Goal: Book appointment/travel/reservation

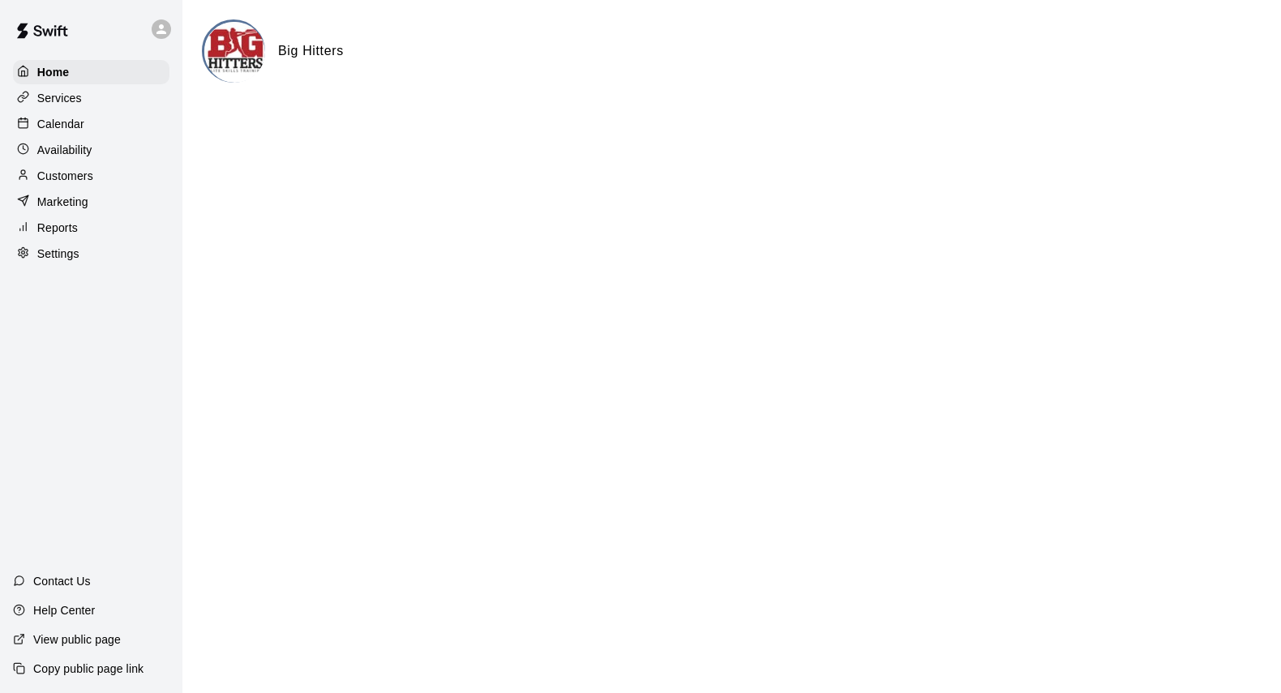
click at [80, 125] on p "Calendar" at bounding box center [60, 124] width 47 height 16
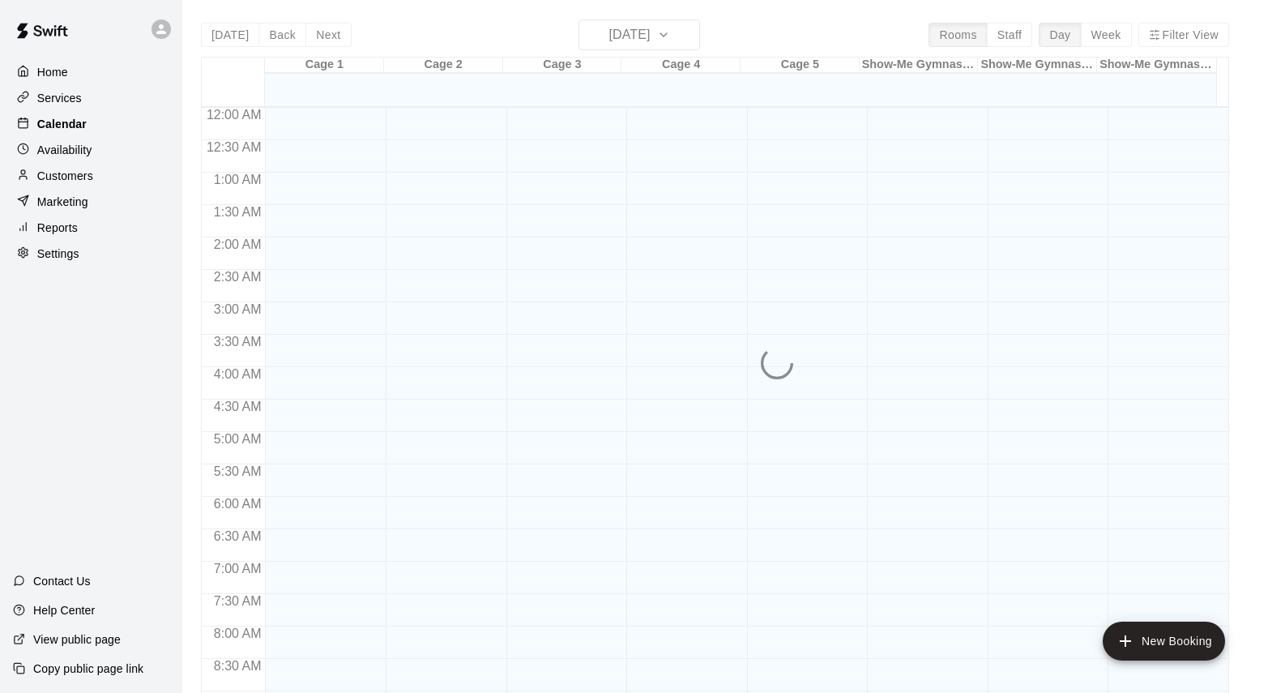
scroll to position [904, 0]
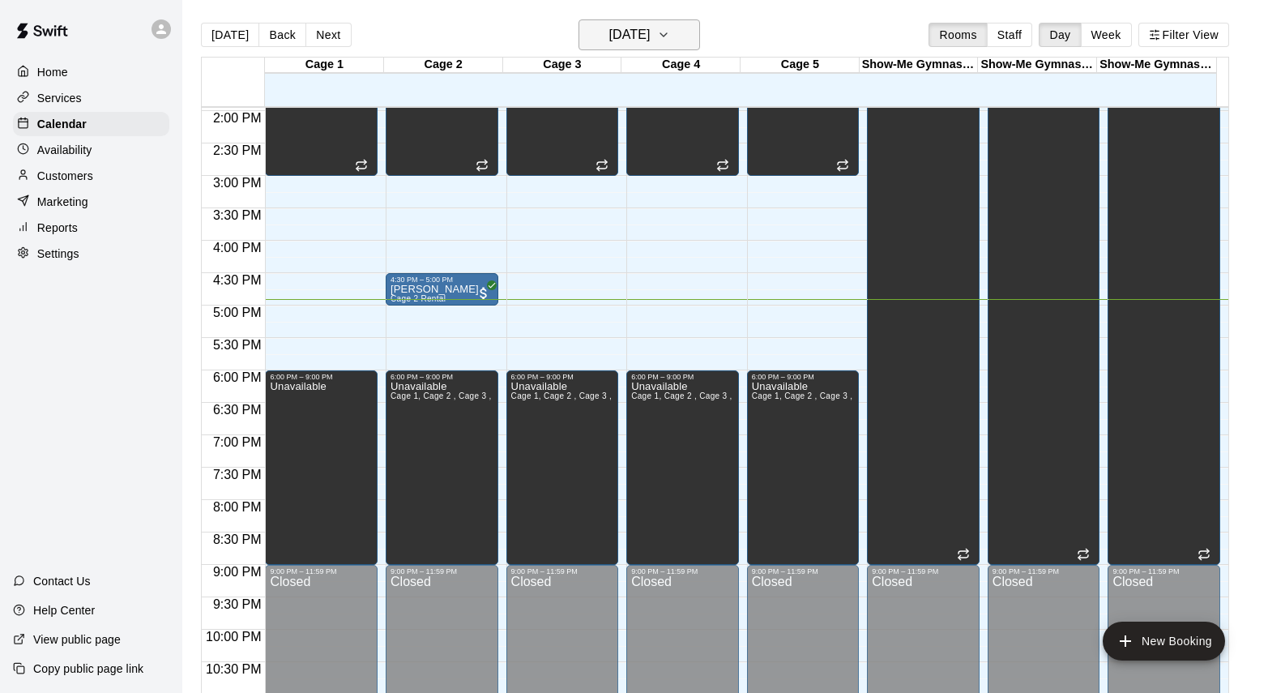
click at [700, 39] on button "[DATE]" at bounding box center [640, 34] width 122 height 31
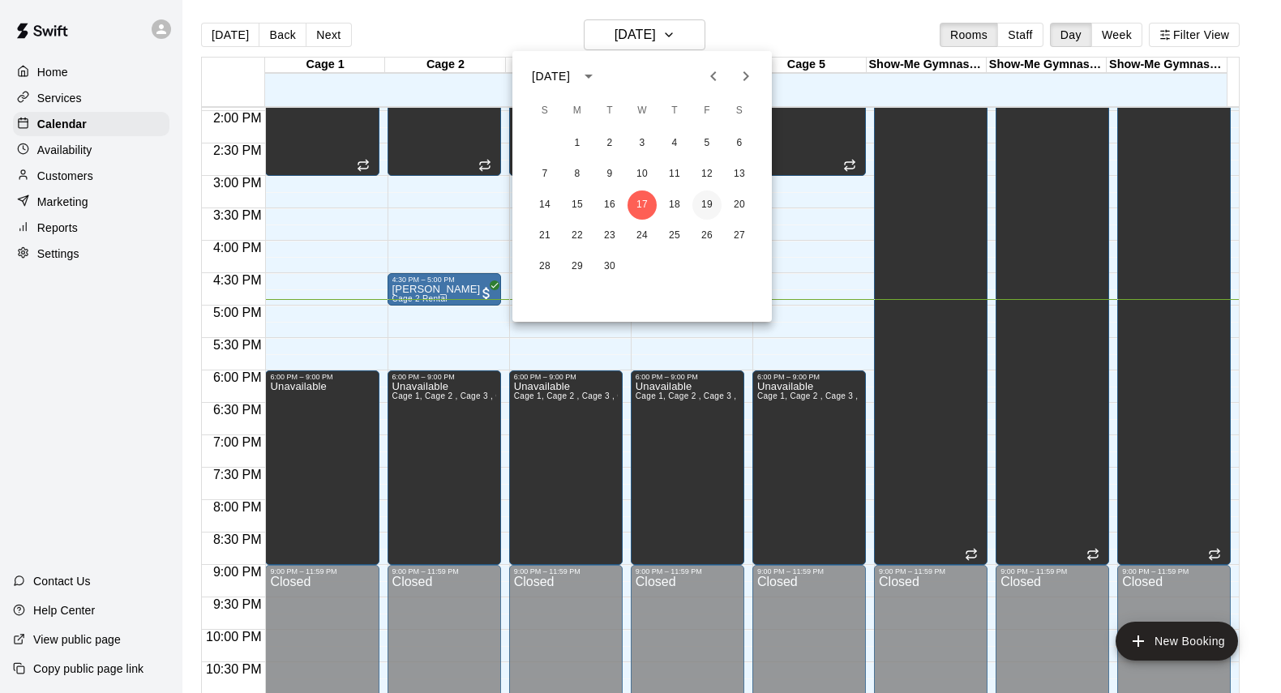
click at [706, 203] on button "19" at bounding box center [706, 204] width 29 height 29
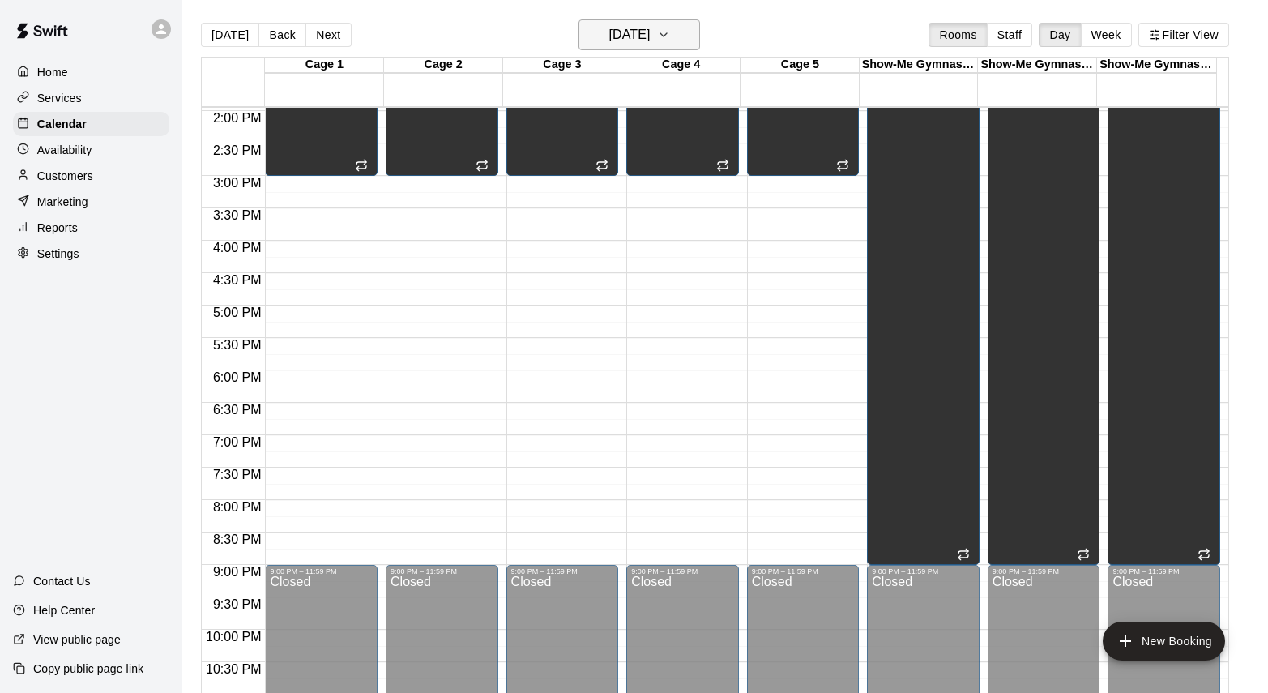
click at [667, 36] on icon "button" at bounding box center [664, 34] width 6 height 3
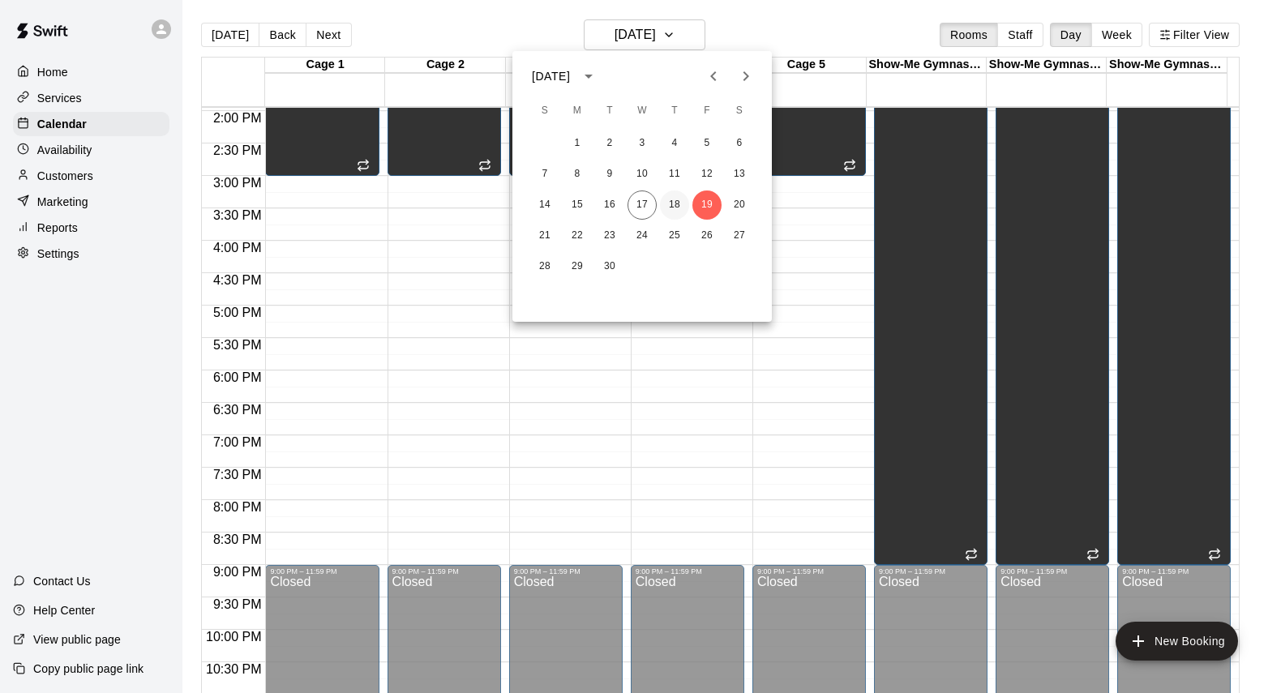
click at [668, 200] on button "18" at bounding box center [674, 204] width 29 height 29
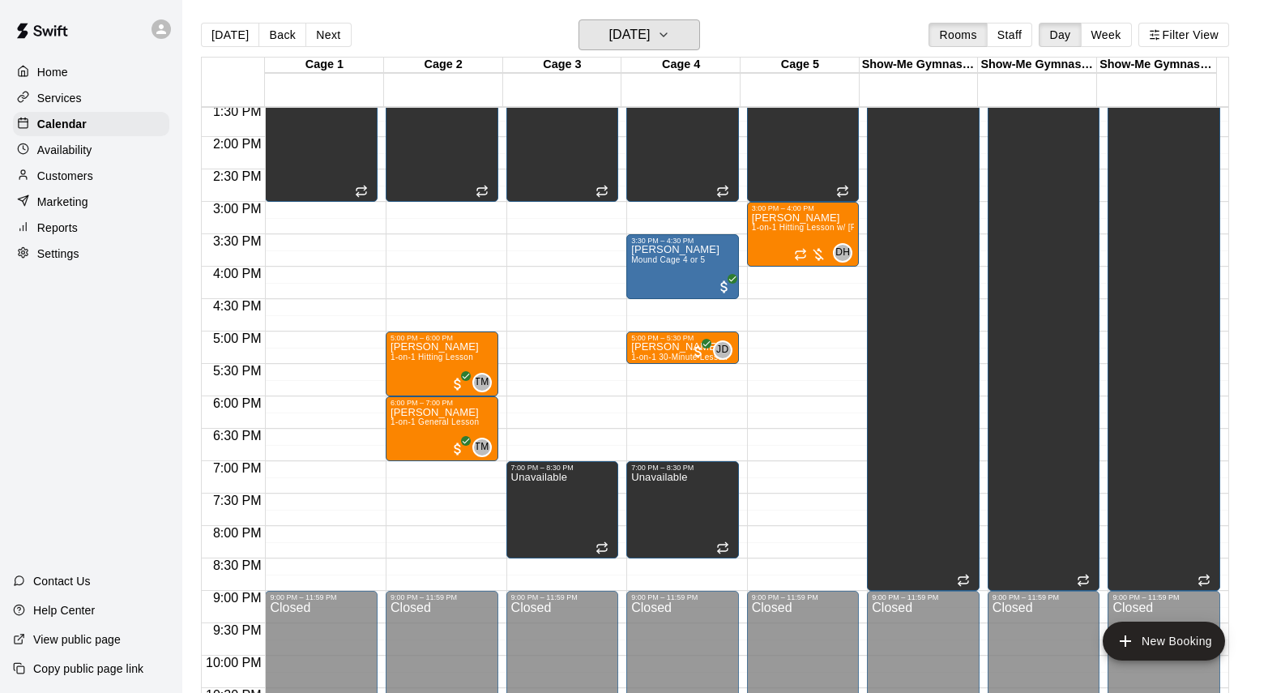
scroll to position [877, 0]
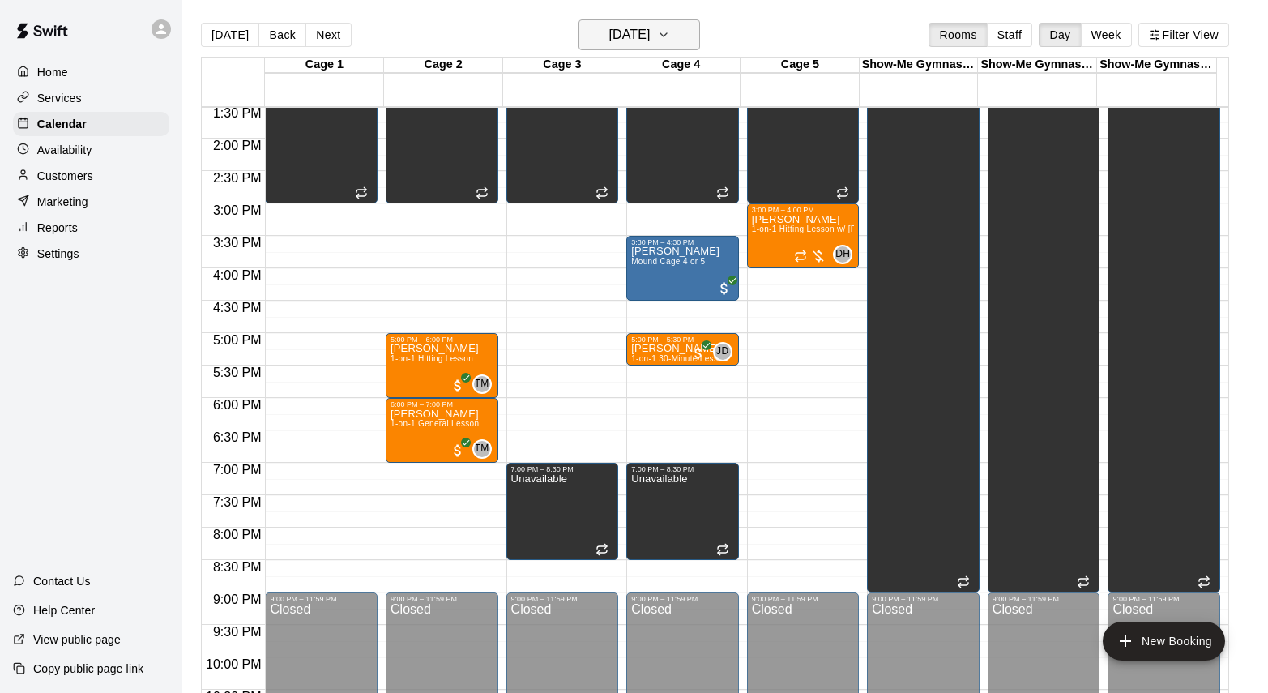
click at [650, 32] on h6 "[DATE]" at bounding box center [629, 35] width 41 height 23
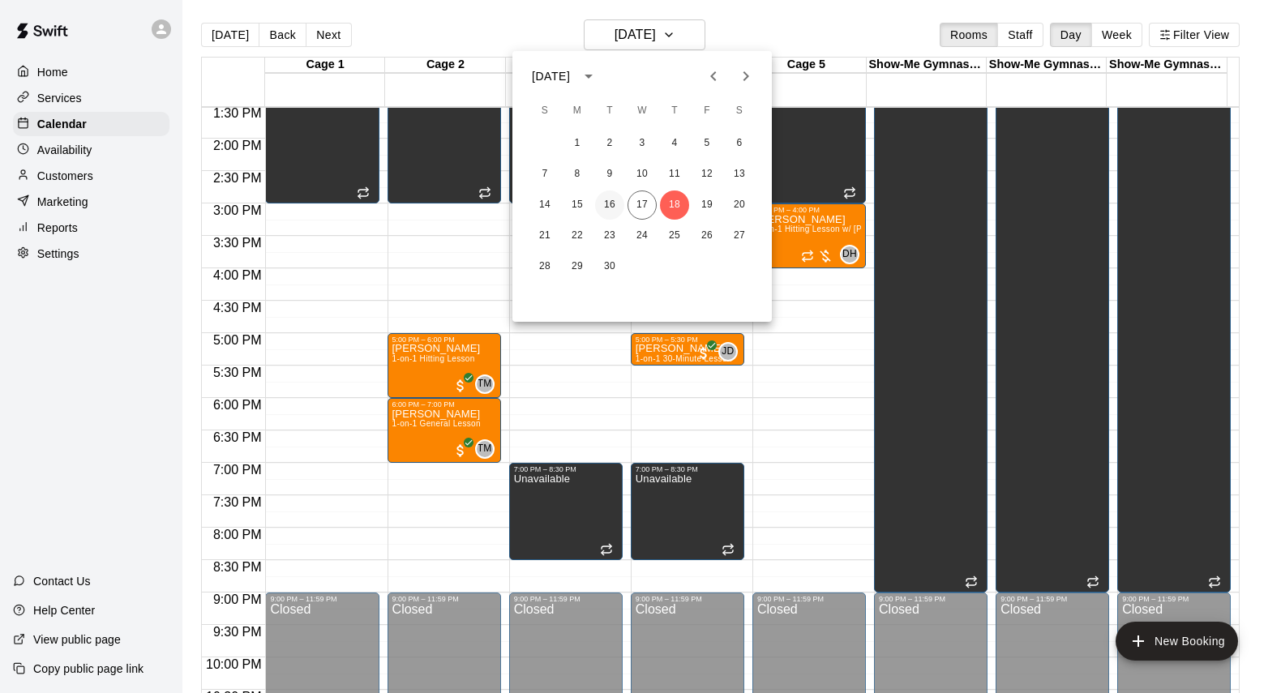
click at [603, 203] on button "16" at bounding box center [609, 204] width 29 height 29
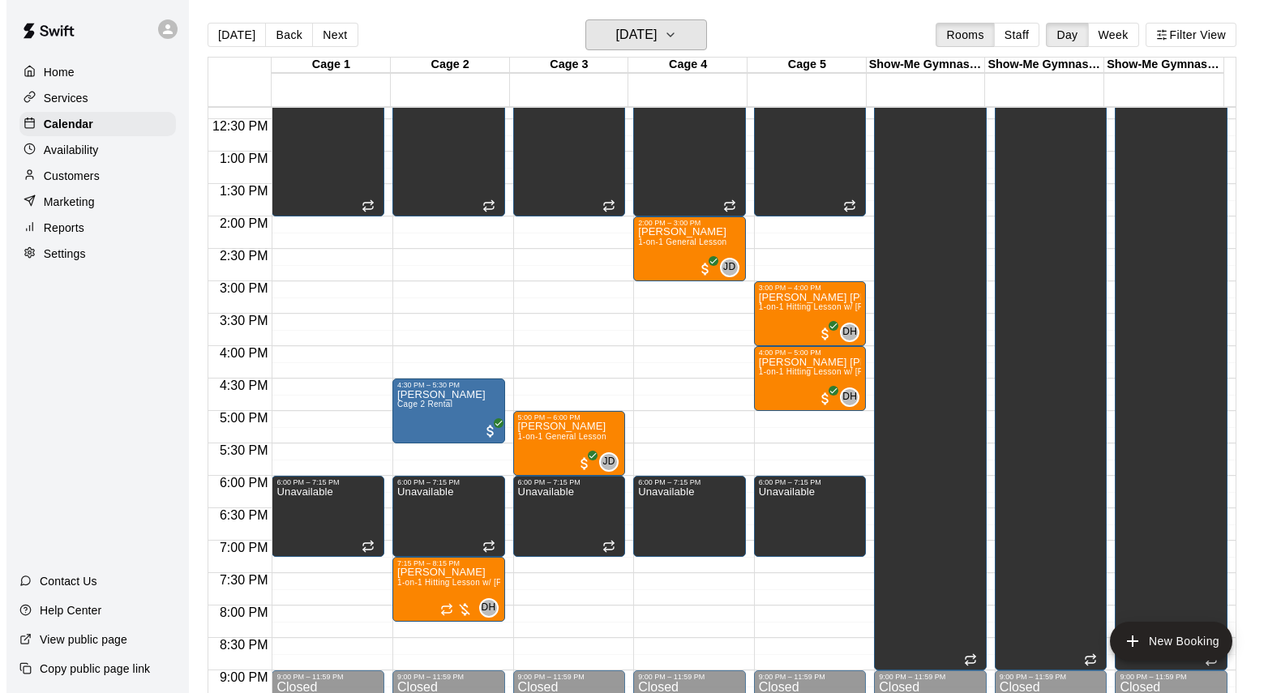
scroll to position [798, 0]
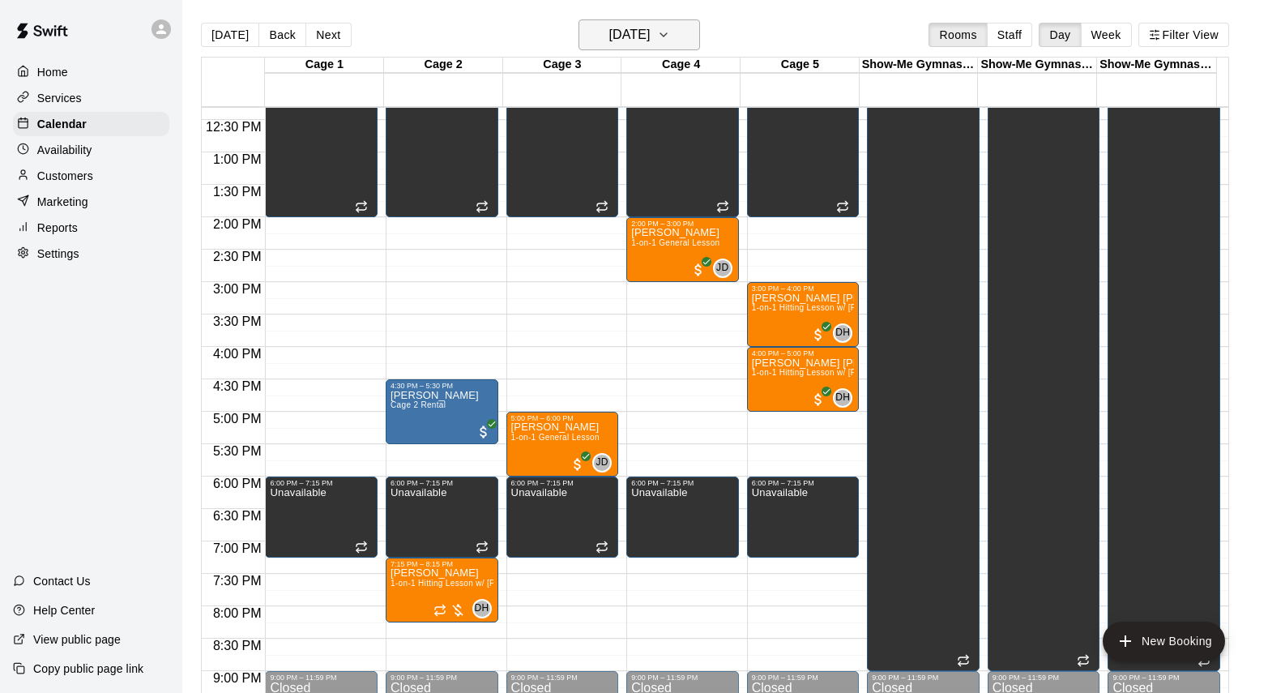
click at [695, 25] on button "[DATE]" at bounding box center [640, 34] width 122 height 31
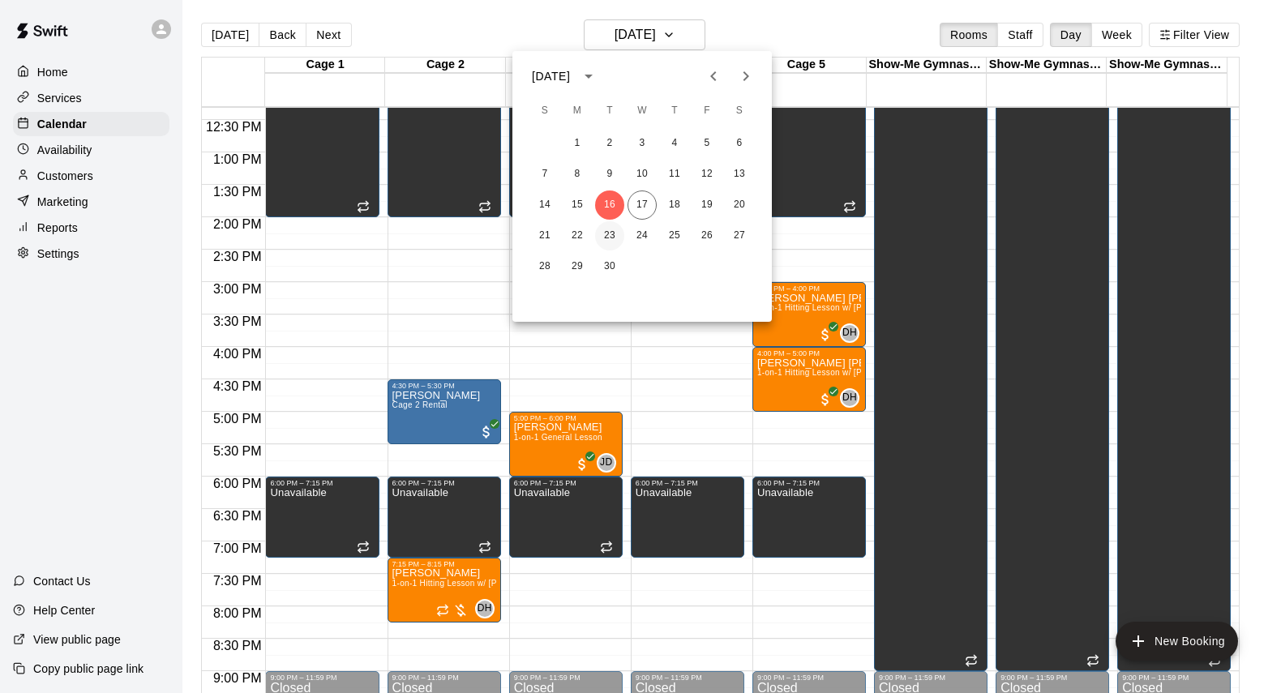
click at [611, 240] on button "23" at bounding box center [609, 235] width 29 height 29
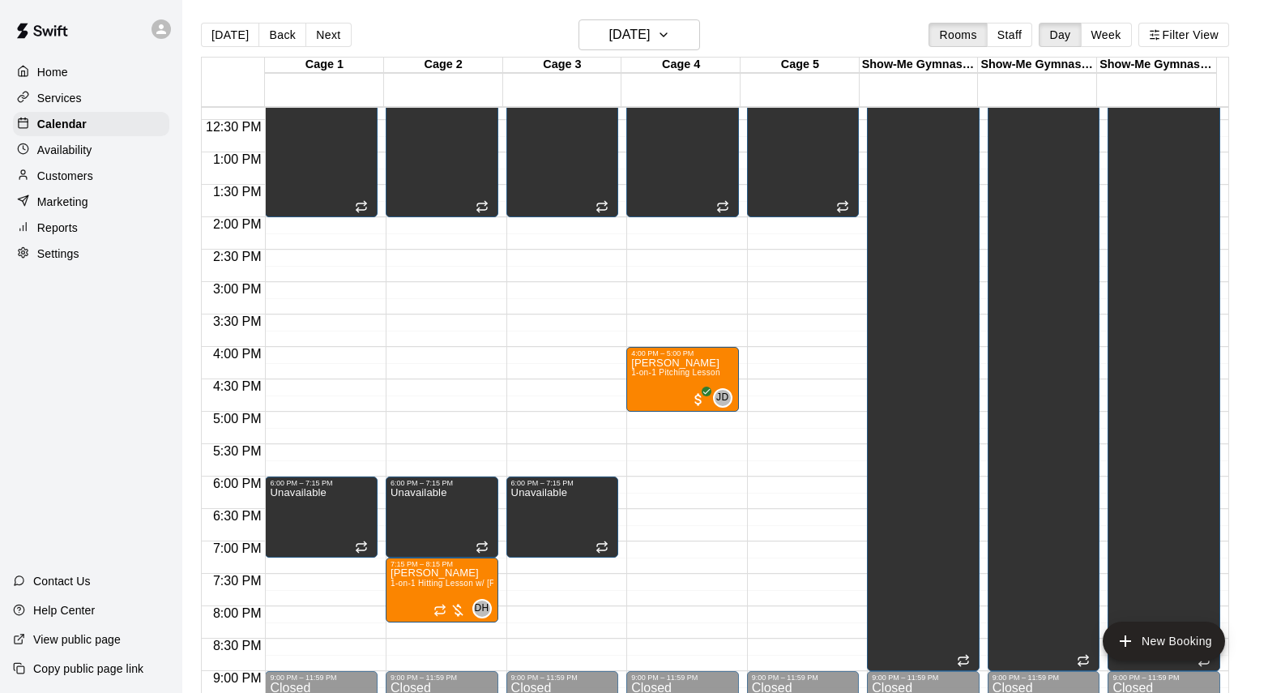
click at [784, 518] on div "12:00 AM – 6:30 AM Closed 8:30 AM – 2:00 PM Unavailable Cage 1, Cage 2 , Cage 3…" at bounding box center [803, 87] width 113 height 1556
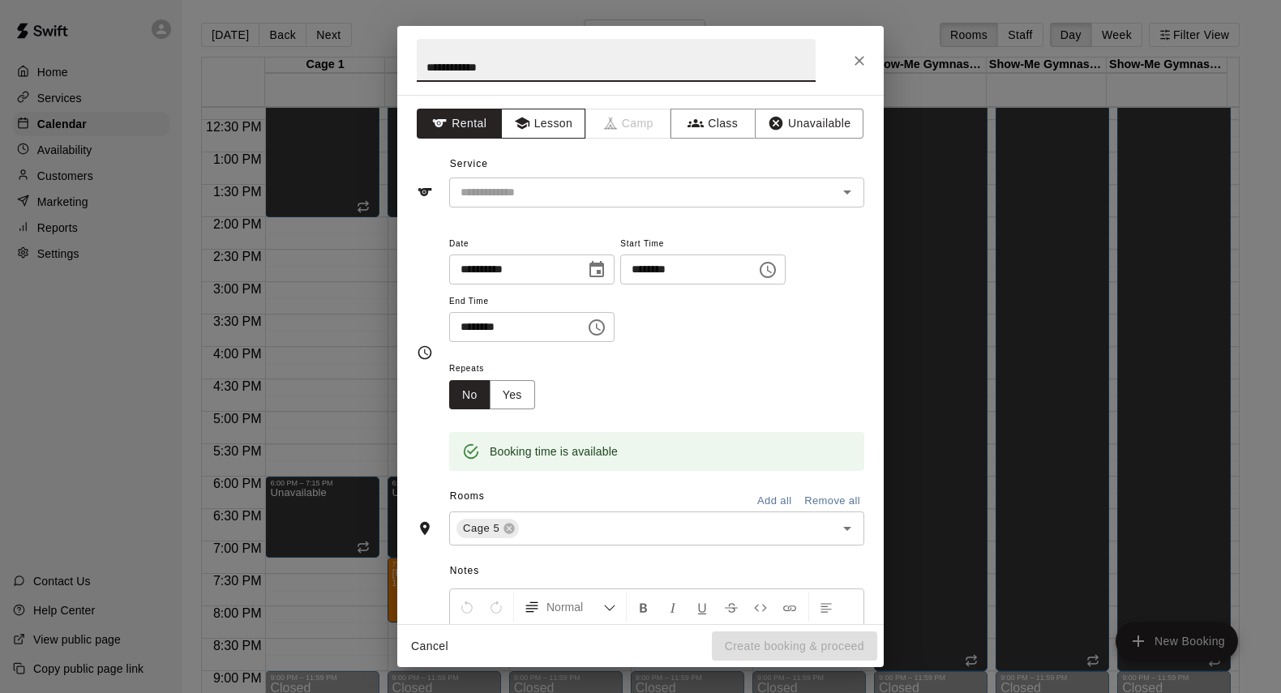
type input "**********"
click at [566, 126] on button "Lesson" at bounding box center [543, 124] width 85 height 30
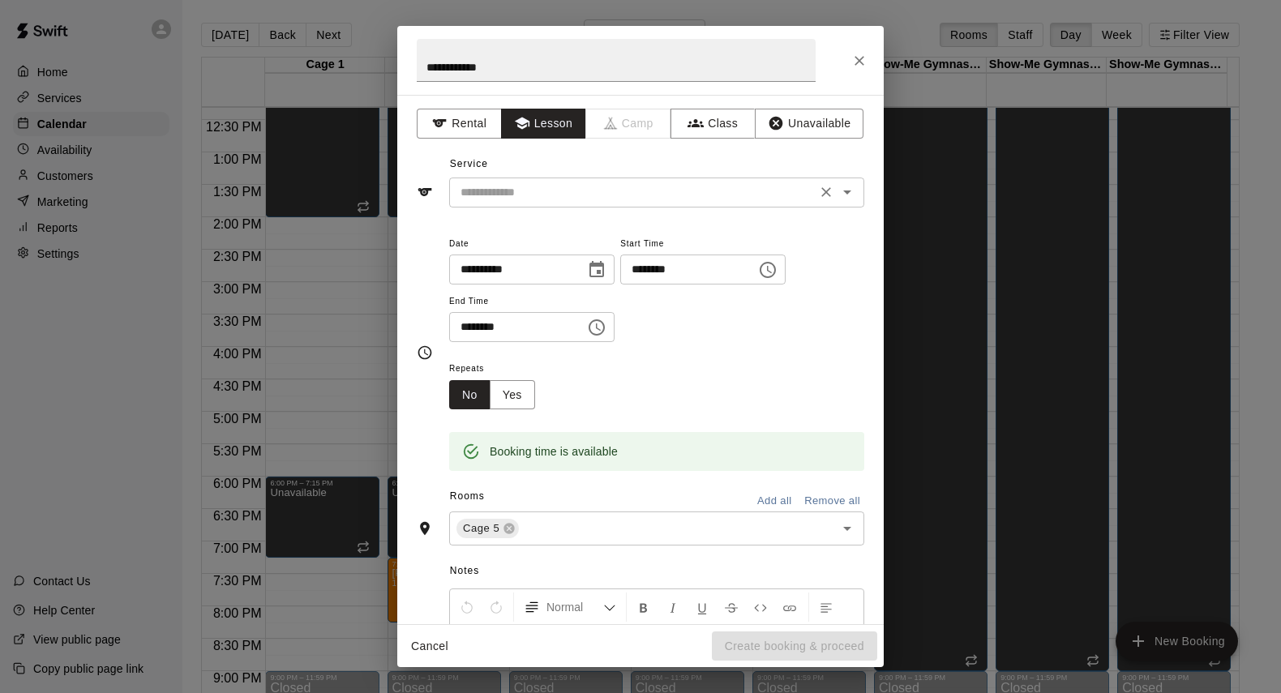
click at [639, 186] on input "text" at bounding box center [632, 192] width 357 height 20
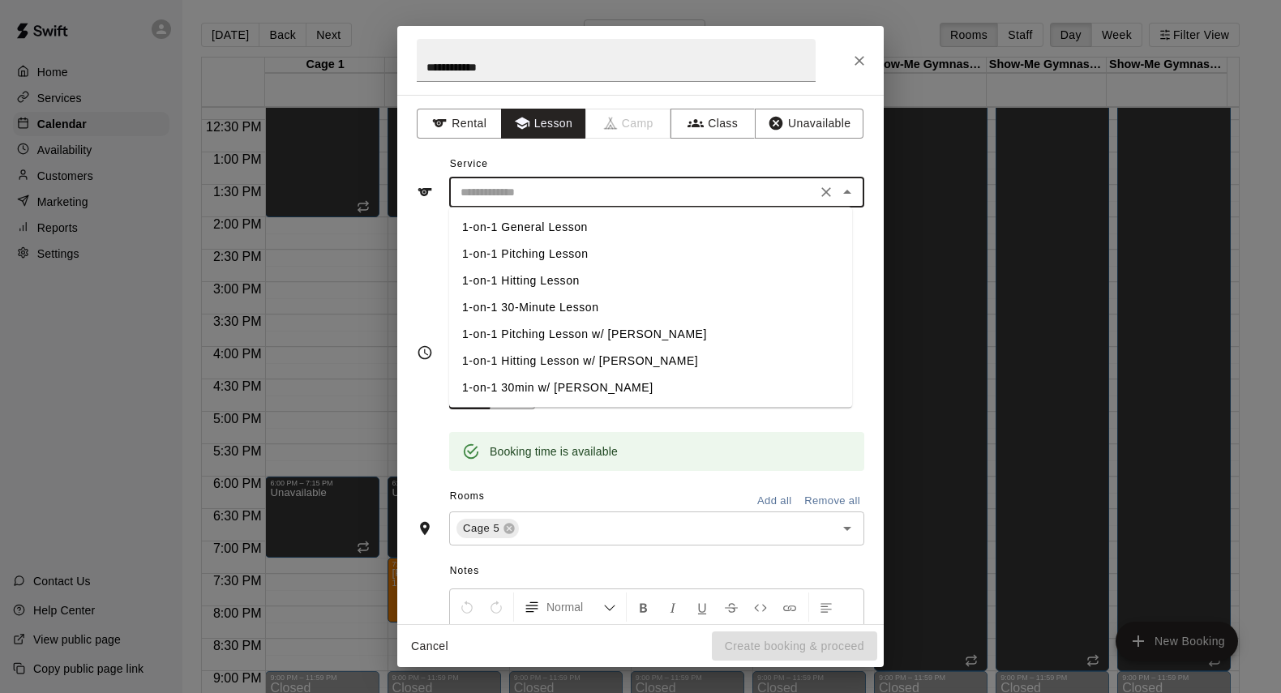
click at [619, 256] on li "1-on-1 Pitching Lesson" at bounding box center [650, 254] width 403 height 27
type input "**********"
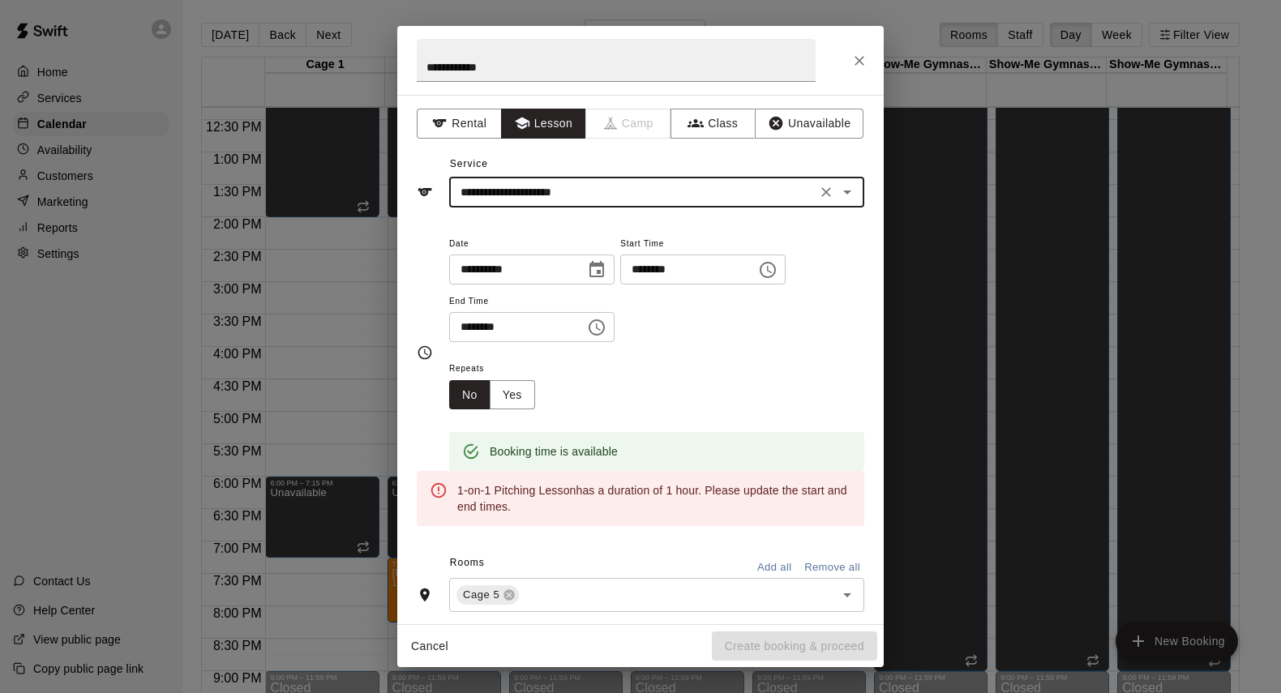
click at [599, 330] on icon "Choose time, selected time is 7:00 PM" at bounding box center [596, 327] width 19 height 19
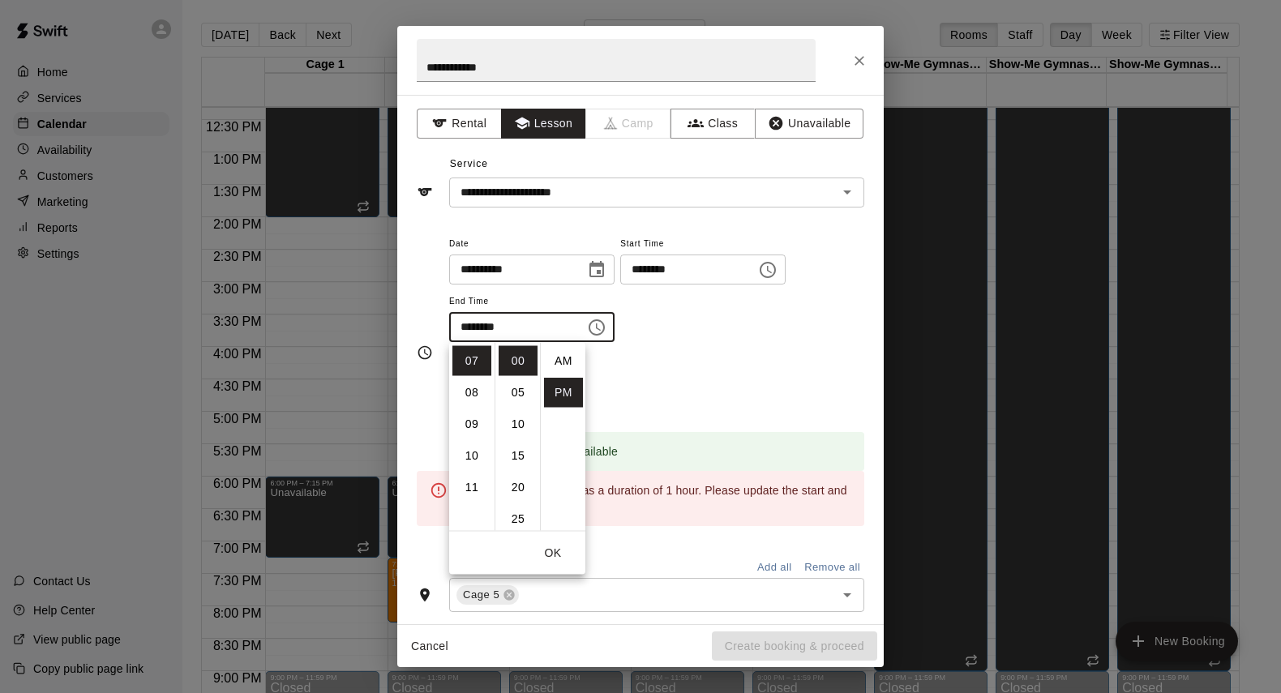
scroll to position [29, 0]
click at [517, 469] on li "30" at bounding box center [517, 479] width 39 height 30
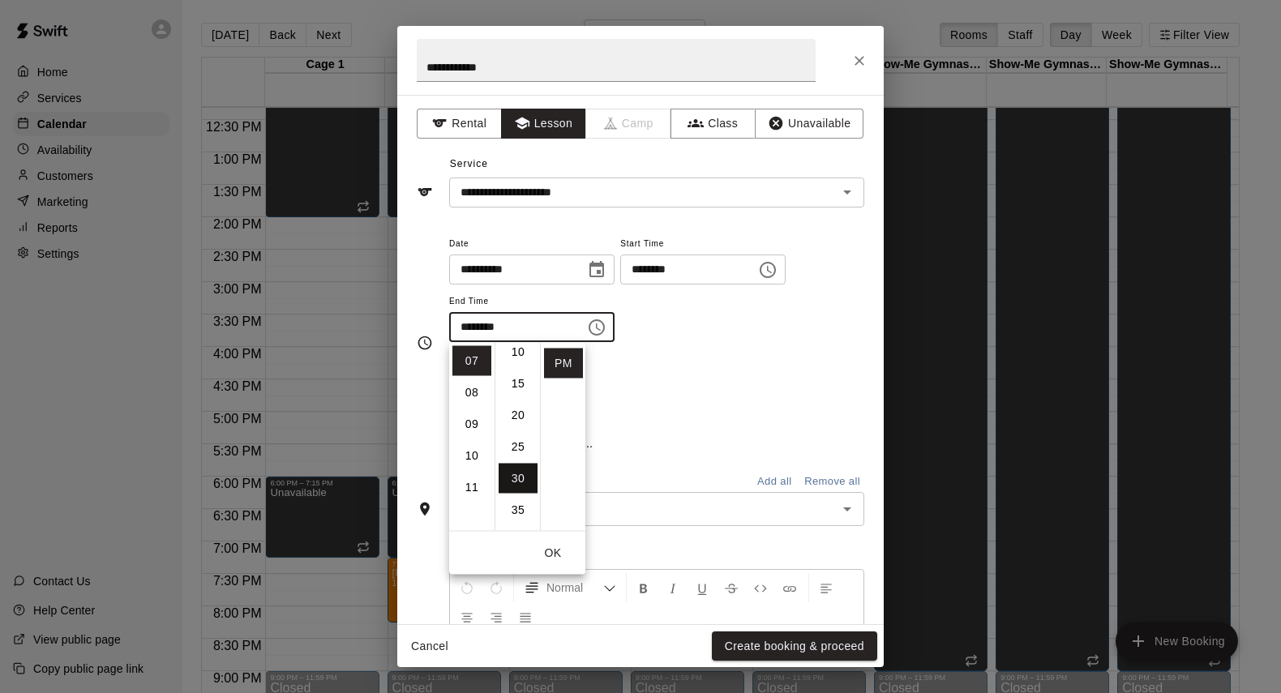
type input "********"
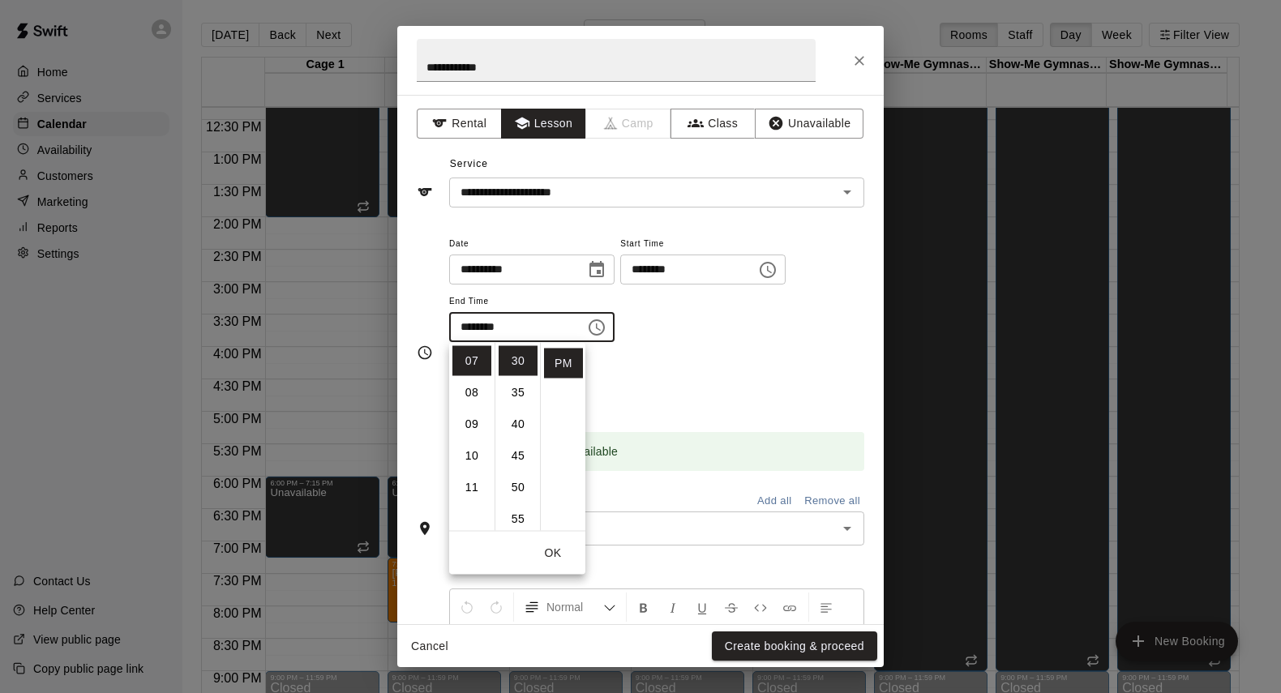
click at [695, 403] on div "Repeats No Yes" at bounding box center [656, 383] width 415 height 51
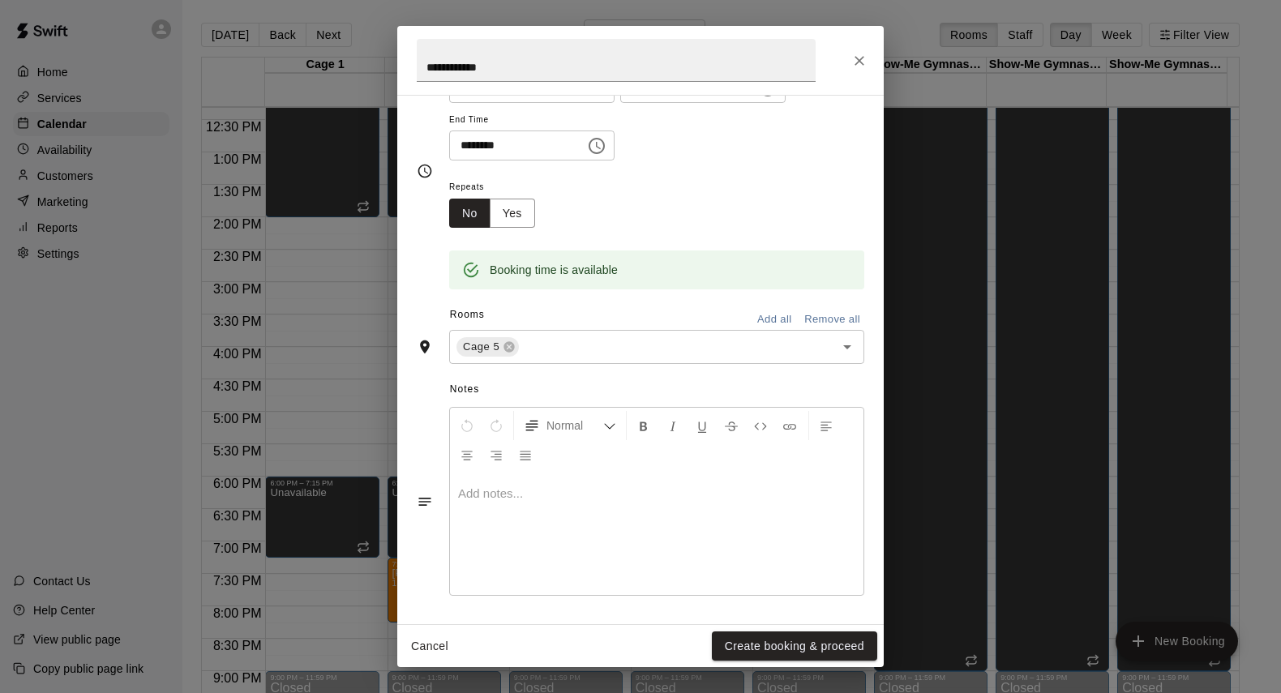
scroll to position [183, 0]
click at [772, 650] on button "Create booking & proceed" at bounding box center [794, 646] width 165 height 30
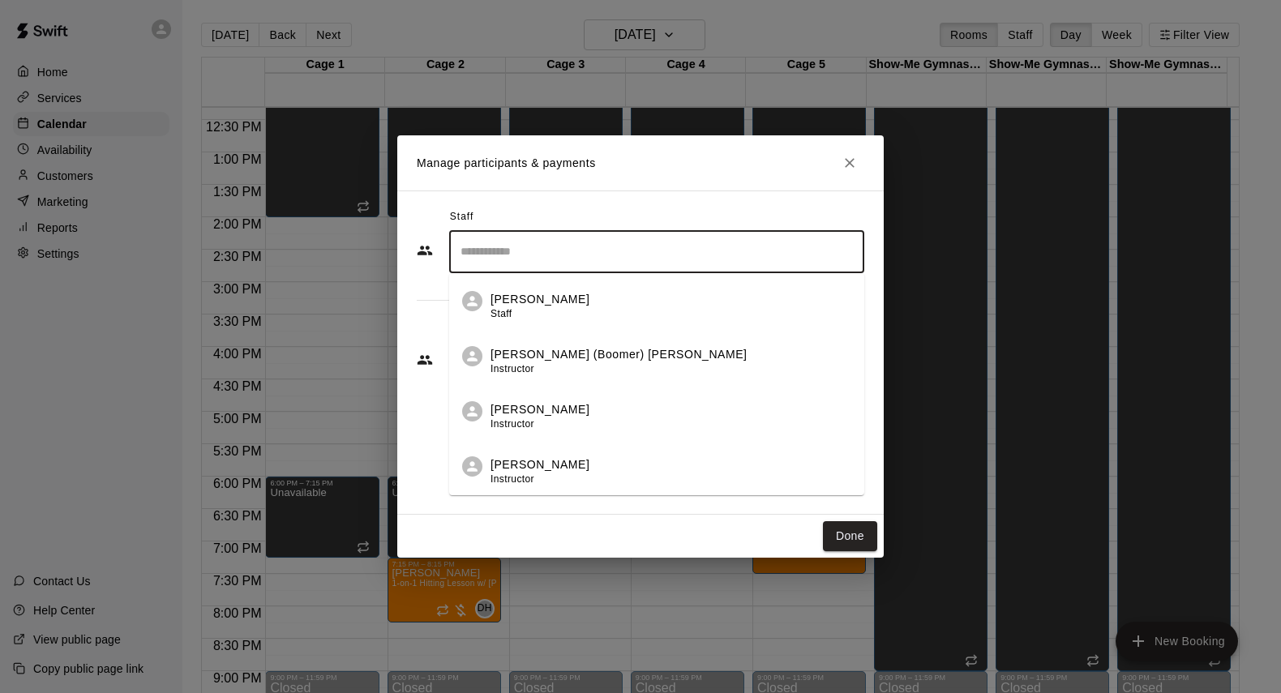
click at [640, 254] on input "Search staff" at bounding box center [656, 251] width 400 height 28
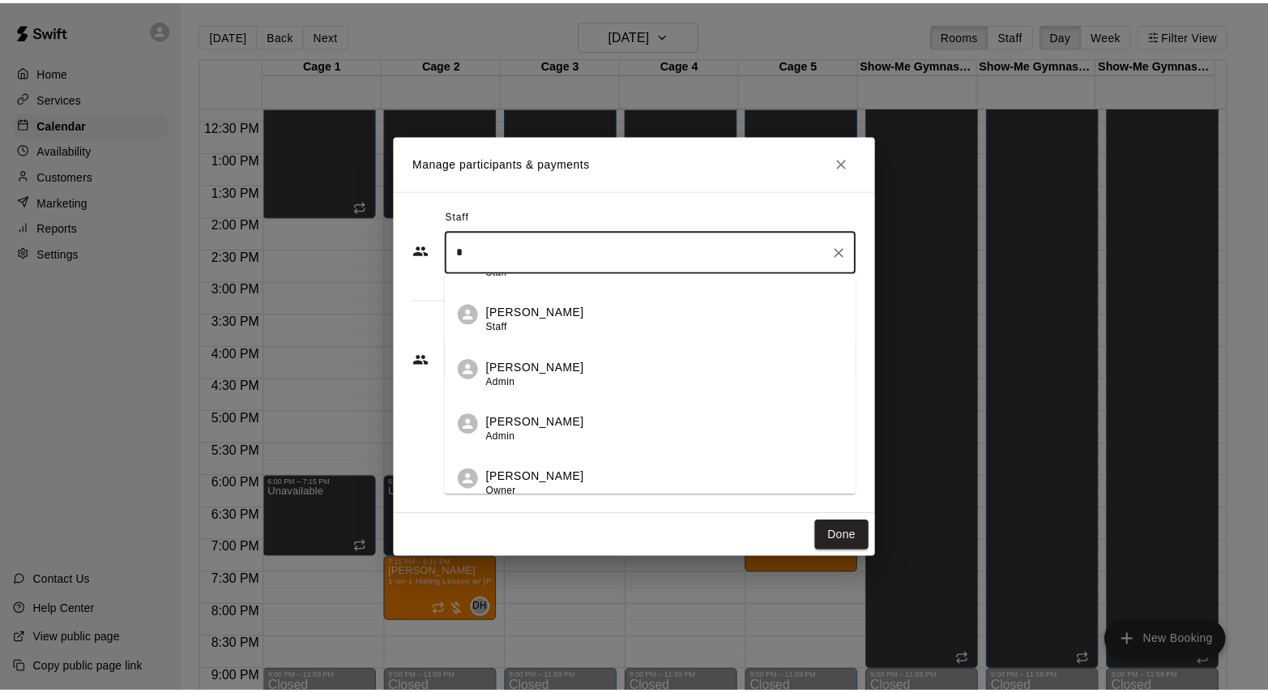
scroll to position [229, 0]
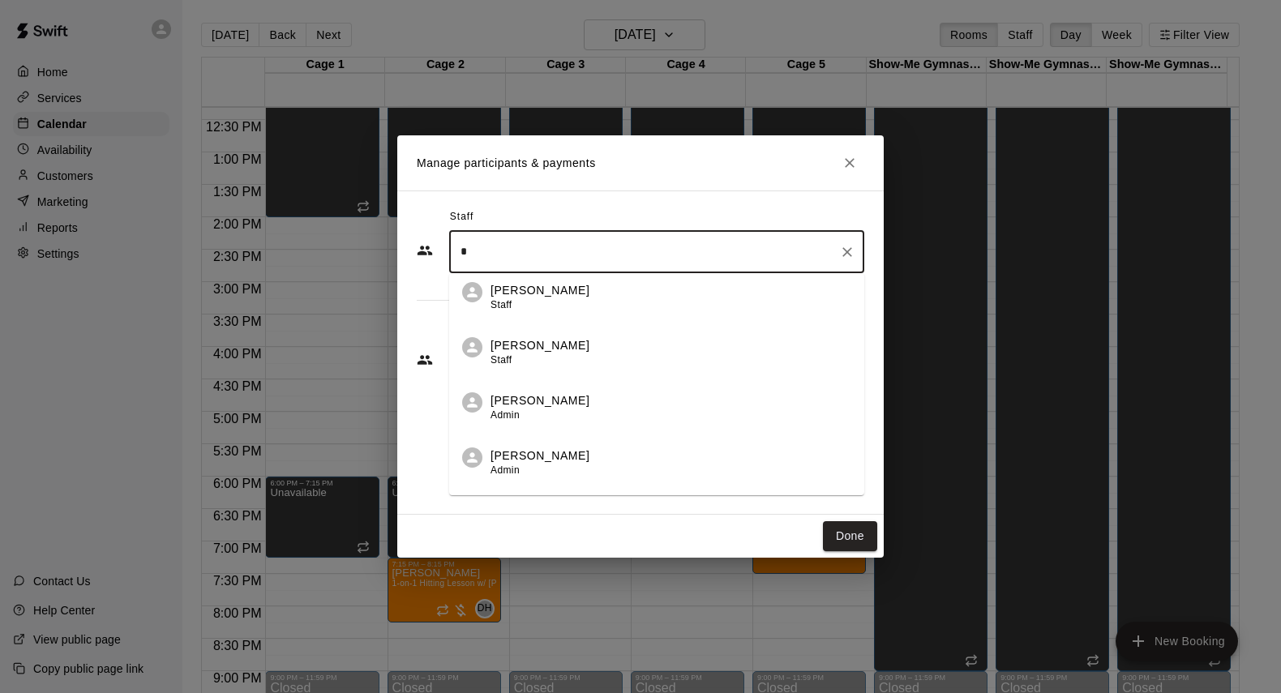
click at [566, 349] on div "[PERSON_NAME] Staff" at bounding box center [670, 353] width 361 height 32
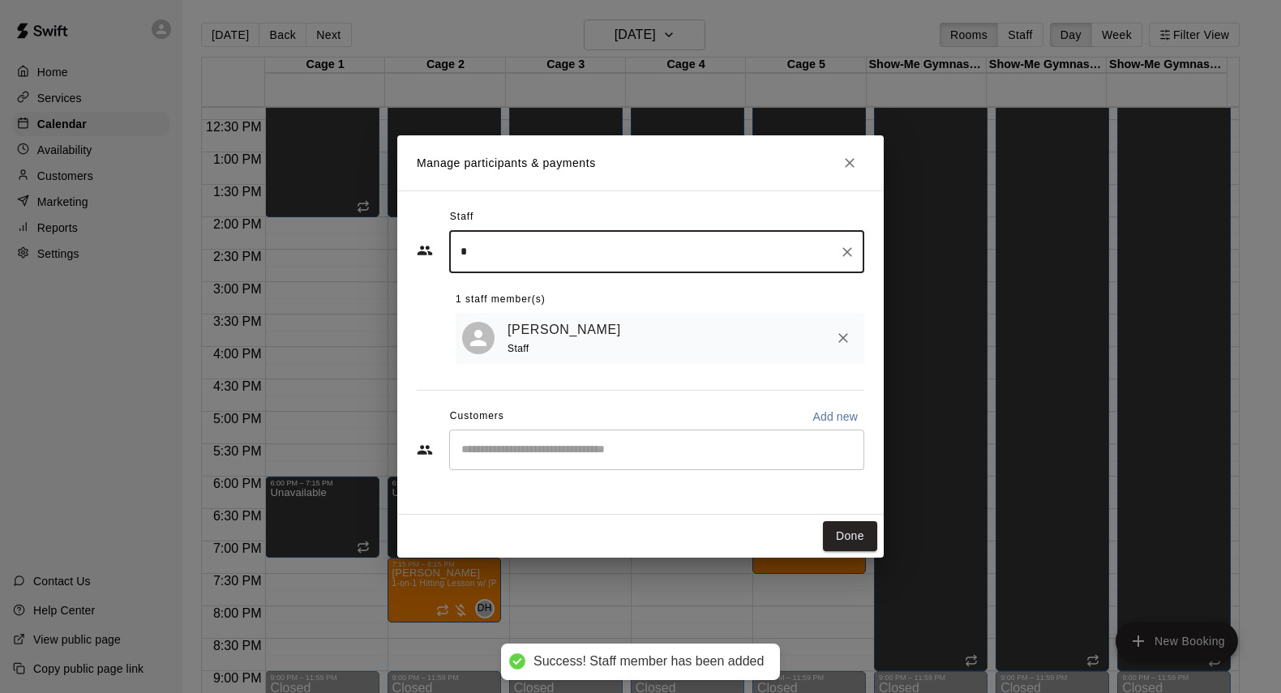
type input "*"
click at [567, 457] on input "Start typing to search customers..." at bounding box center [656, 450] width 400 height 16
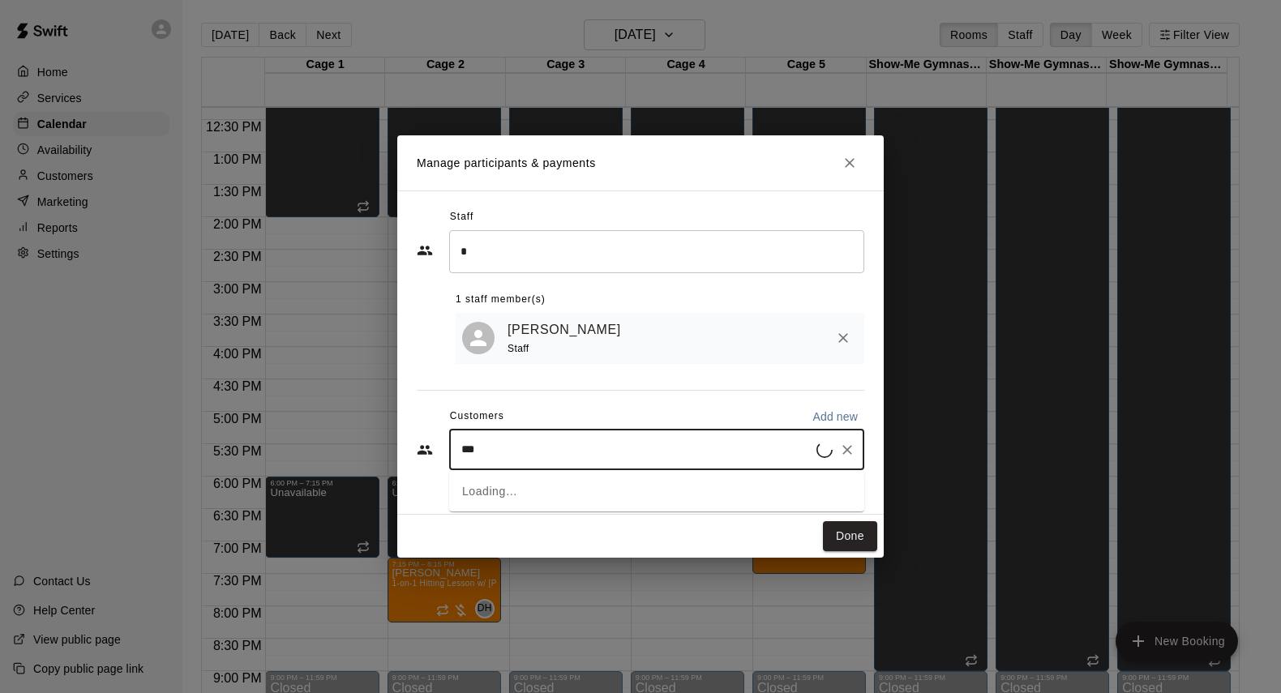
type input "****"
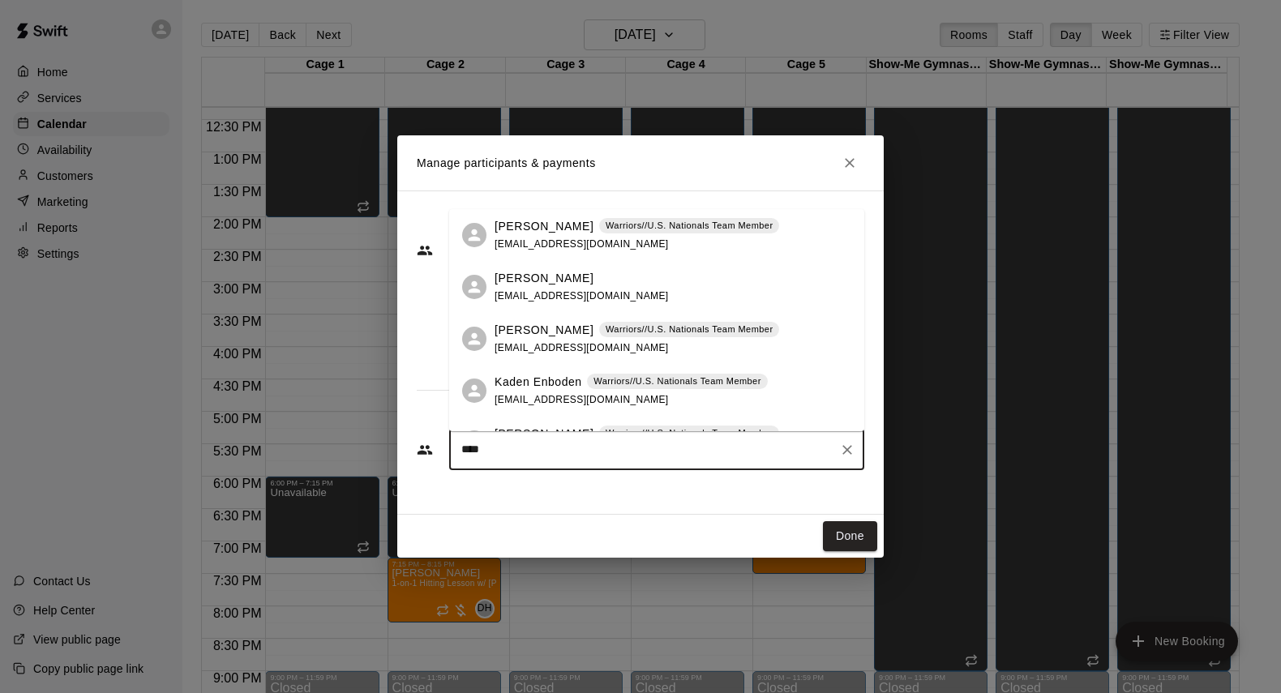
click at [545, 280] on p "[PERSON_NAME]" at bounding box center [543, 278] width 99 height 17
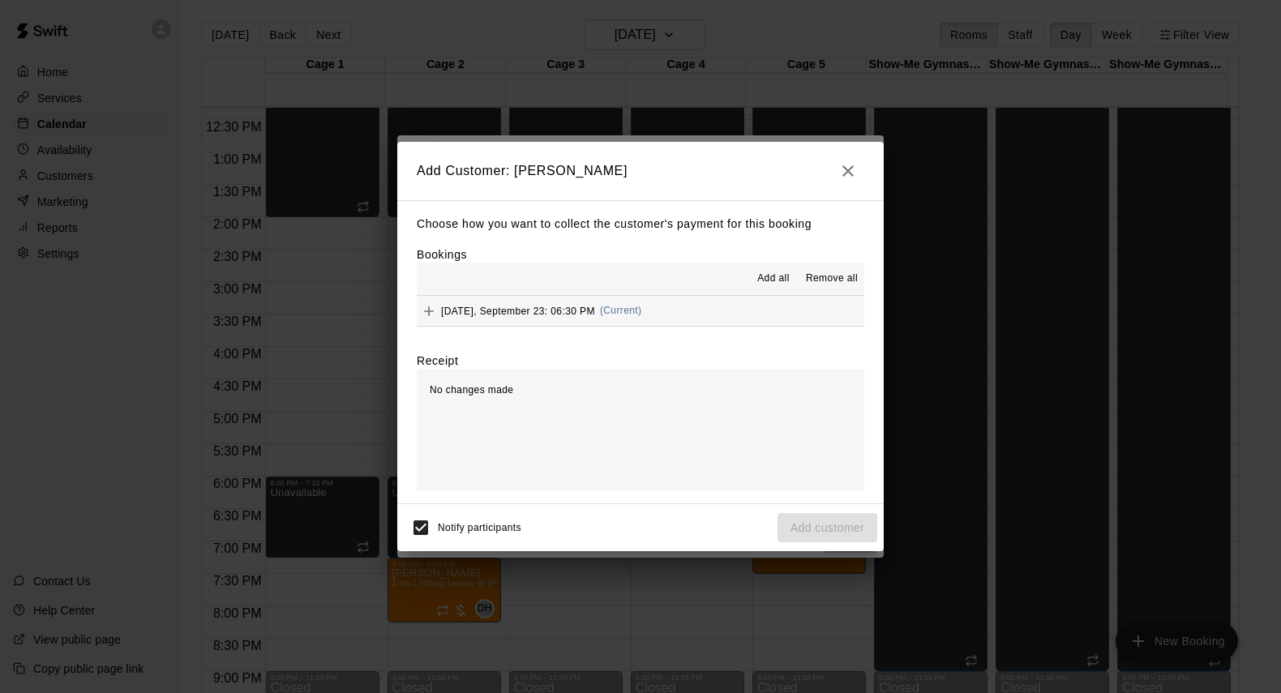
click at [768, 280] on span "Add all" at bounding box center [773, 279] width 32 height 16
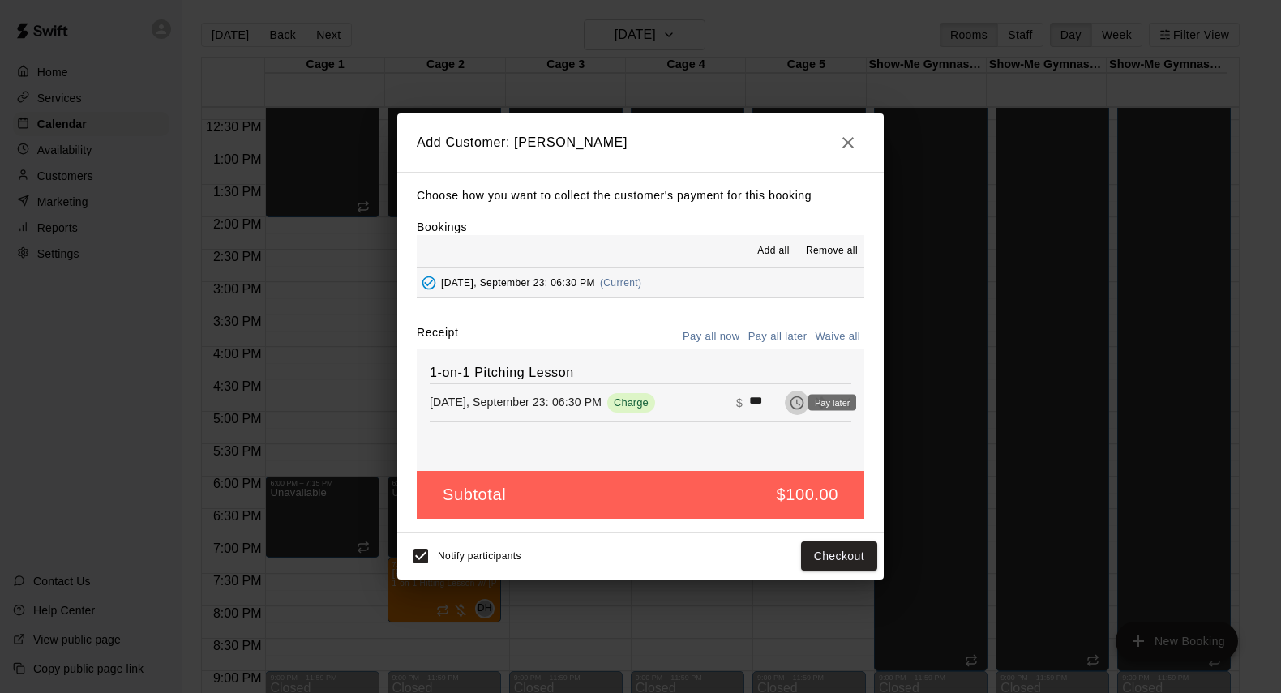
click at [789, 401] on icon "Pay later" at bounding box center [797, 403] width 16 height 16
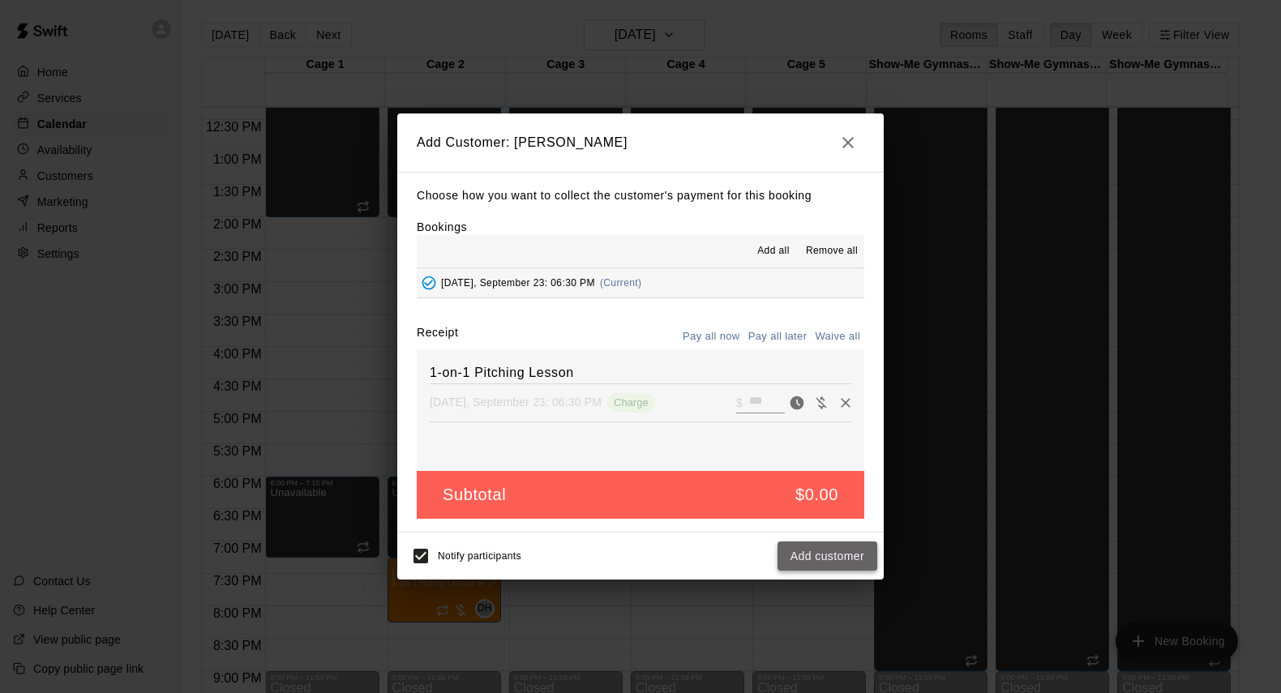
click at [845, 563] on button "Add customer" at bounding box center [827, 556] width 100 height 30
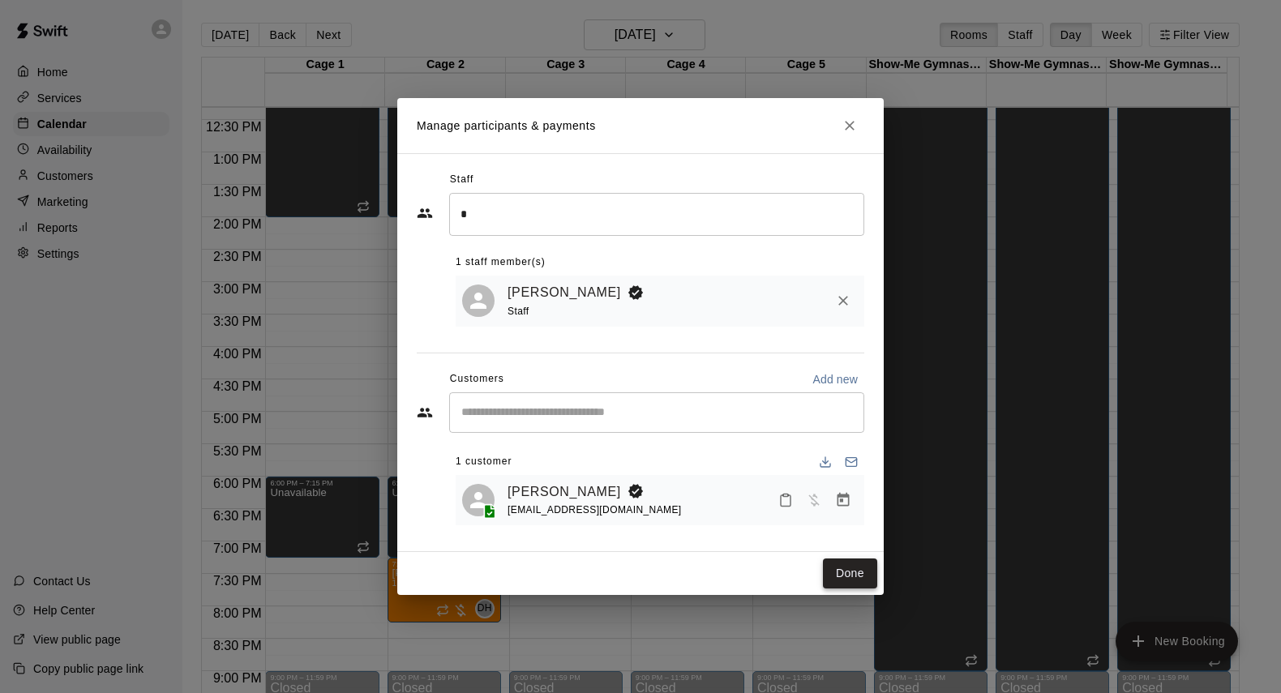
click at [840, 571] on button "Done" at bounding box center [850, 573] width 54 height 30
